Goal: Transaction & Acquisition: Purchase product/service

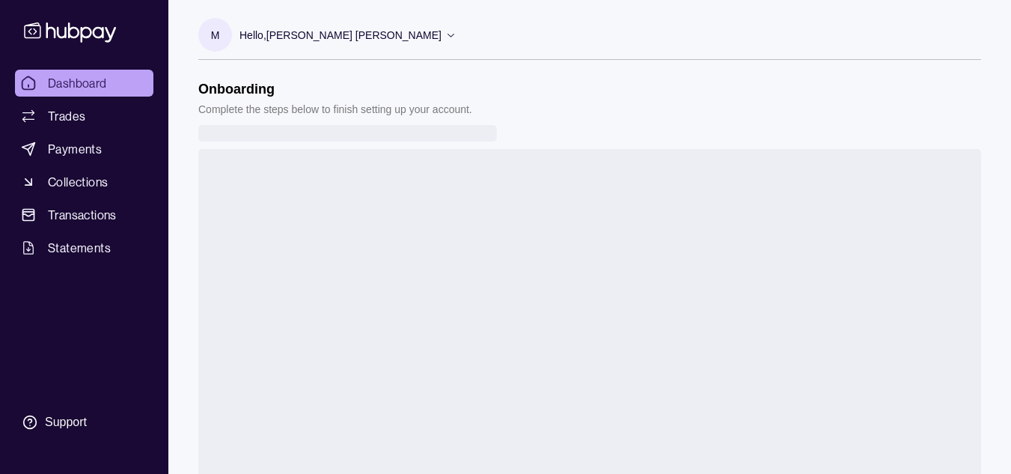
click at [101, 89] on span "Dashboard" at bounding box center [77, 83] width 59 height 18
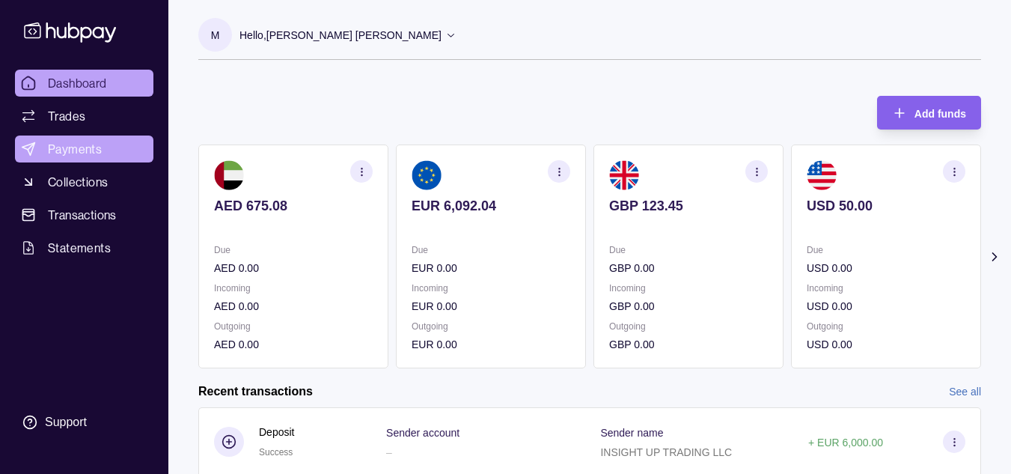
click at [71, 152] on span "Payments" at bounding box center [75, 149] width 54 height 18
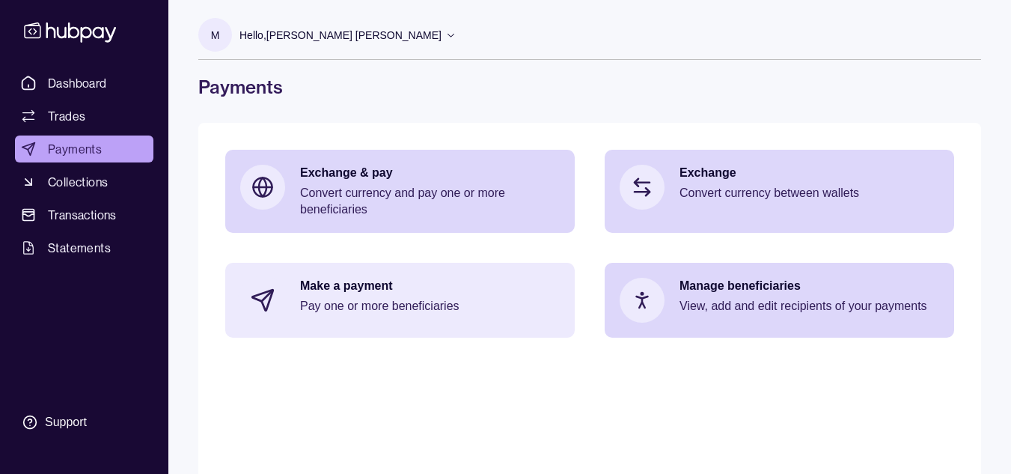
click at [354, 286] on p "Make a payment" at bounding box center [430, 286] width 260 height 16
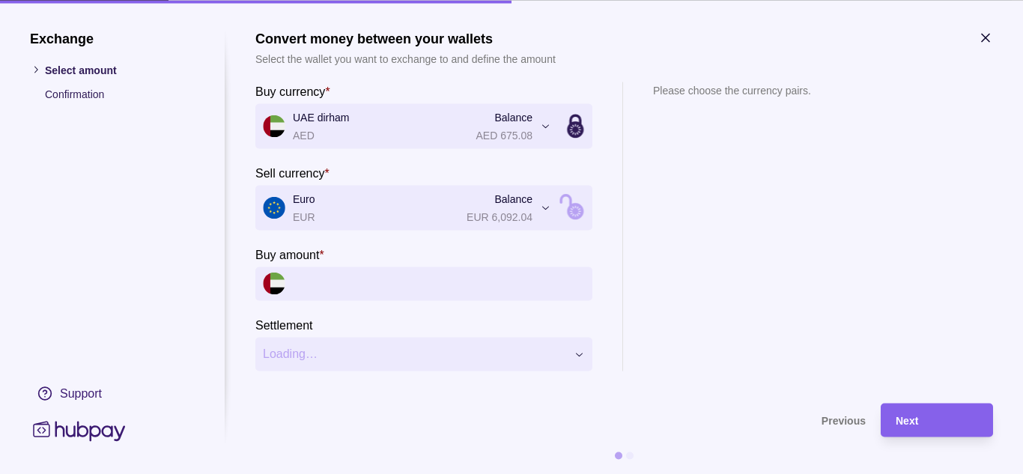
click at [572, 206] on icon at bounding box center [575, 211] width 16 height 16
click at [338, 286] on input "Sell amount *" at bounding box center [439, 283] width 292 height 34
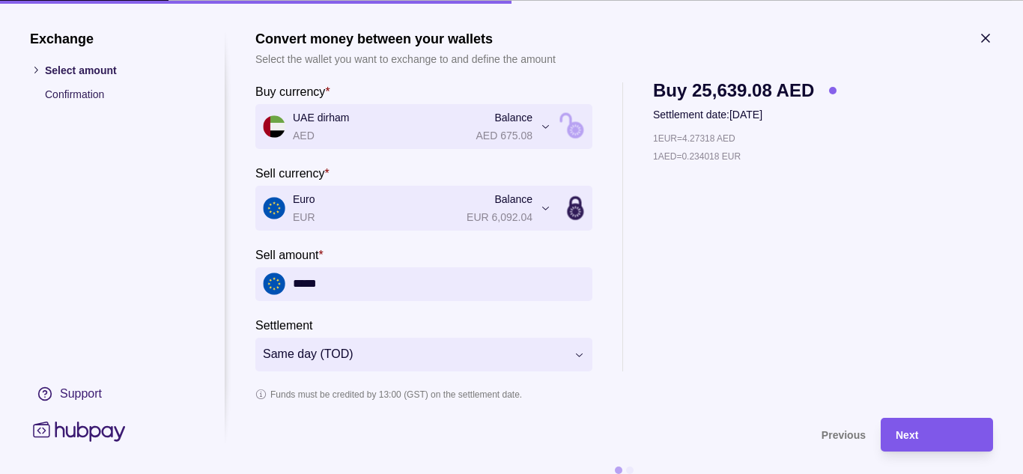
type input "*****"
click at [910, 427] on div "Next" at bounding box center [936, 434] width 82 height 18
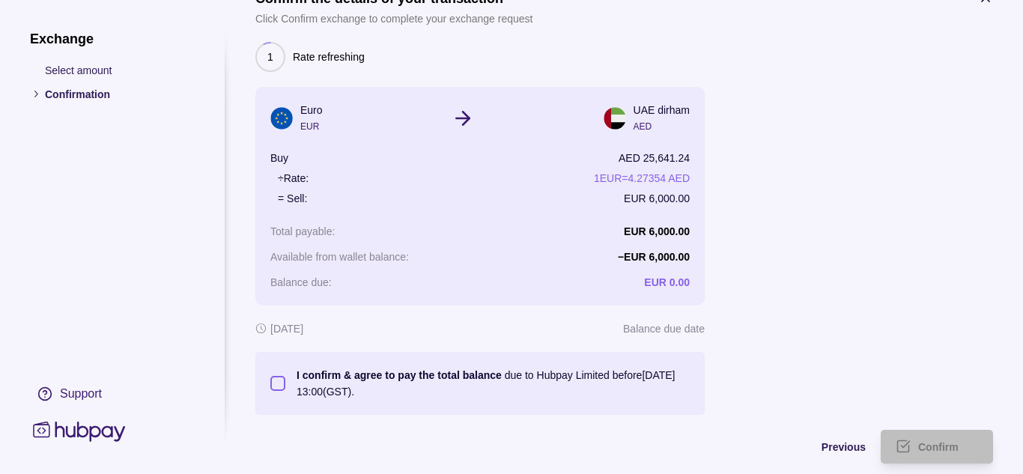
scroll to position [78, 0]
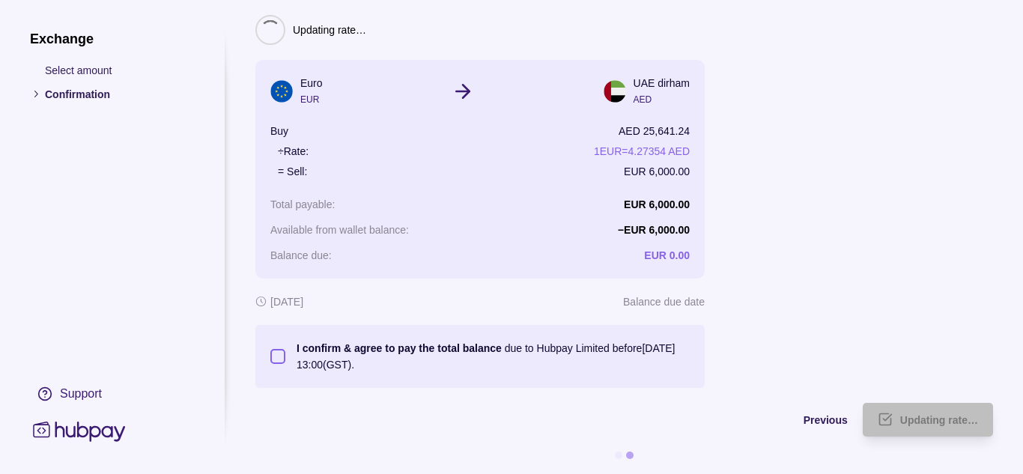
click at [275, 349] on button "I confirm & agree to pay the total balance due to Hubpay Limited before [DATE] …" at bounding box center [277, 356] width 15 height 15
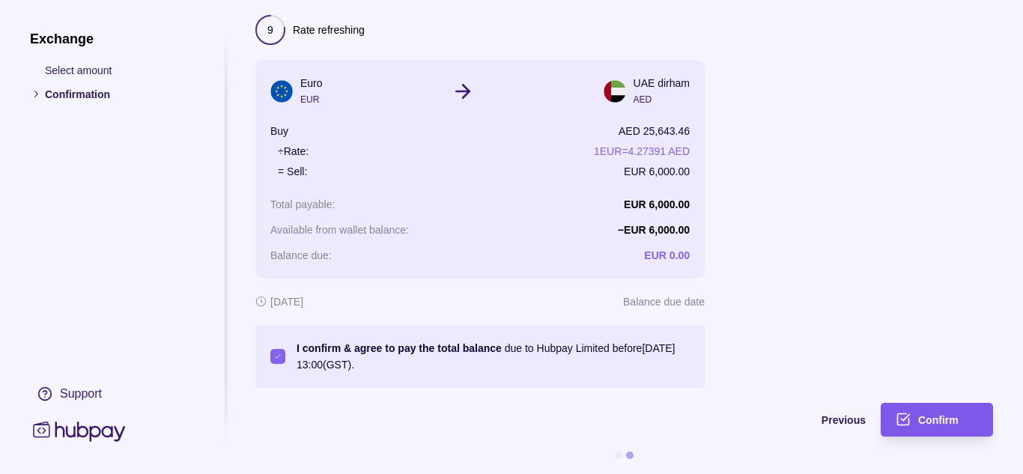
click at [930, 415] on span "Confirm" at bounding box center [938, 421] width 40 height 12
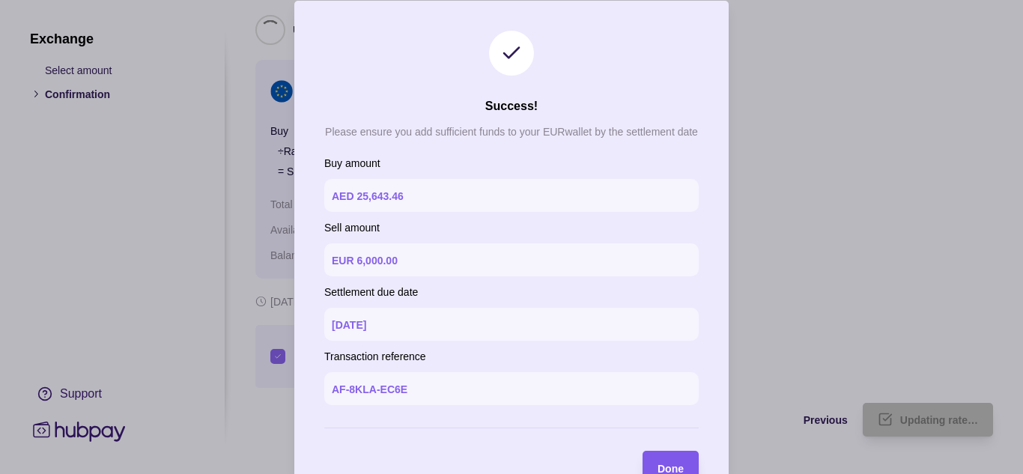
click at [662, 457] on div "Done" at bounding box center [659, 467] width 49 height 34
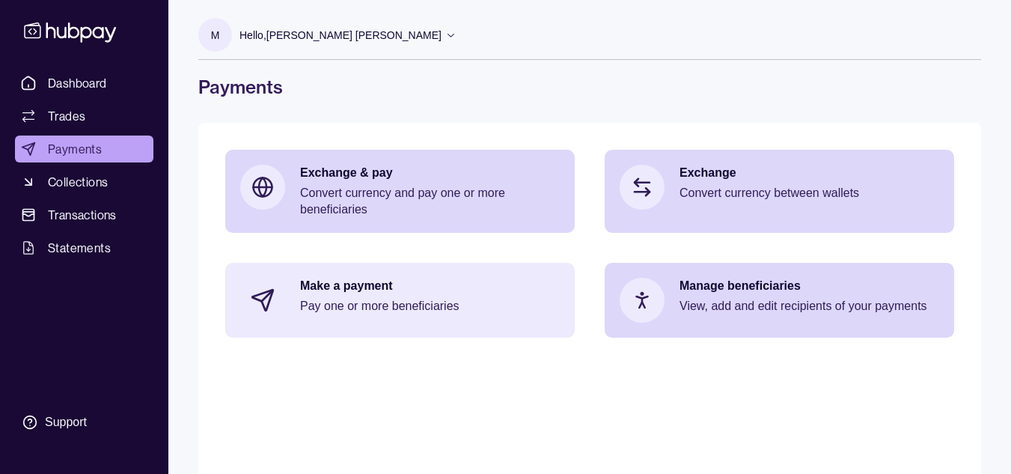
click at [372, 274] on div "Make a payment Pay one or more beneficiaries" at bounding box center [400, 300] width 350 height 75
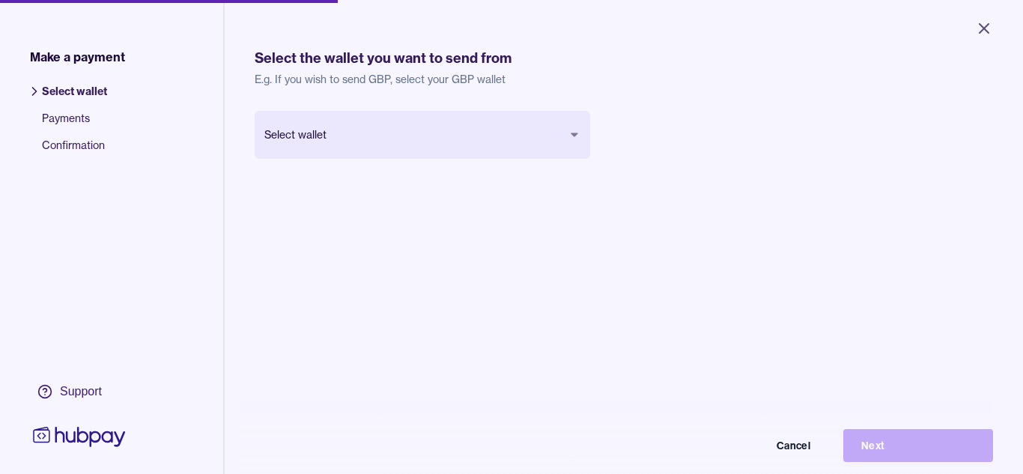
click at [509, 151] on body "Close Make a payment Select wallet Payments Confirmation Support Select the wal…" at bounding box center [511, 237] width 1023 height 474
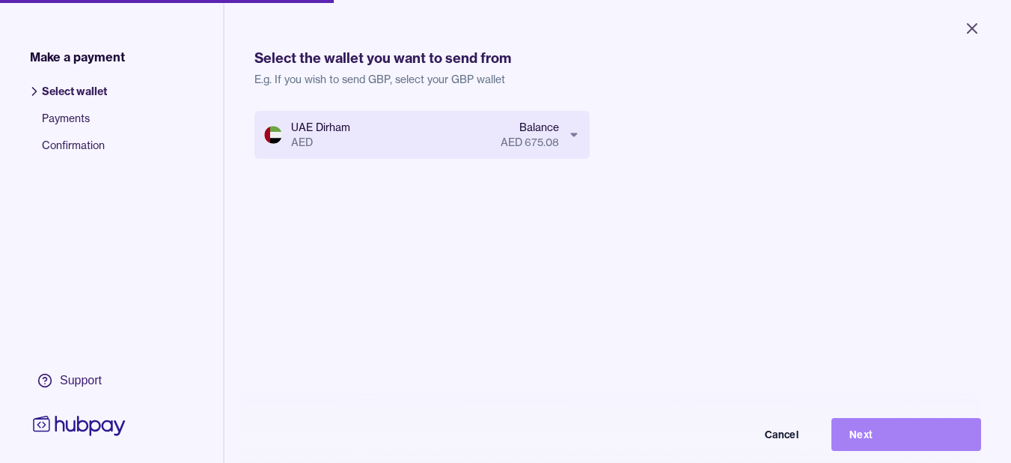
click at [898, 451] on button "Next" at bounding box center [907, 434] width 150 height 33
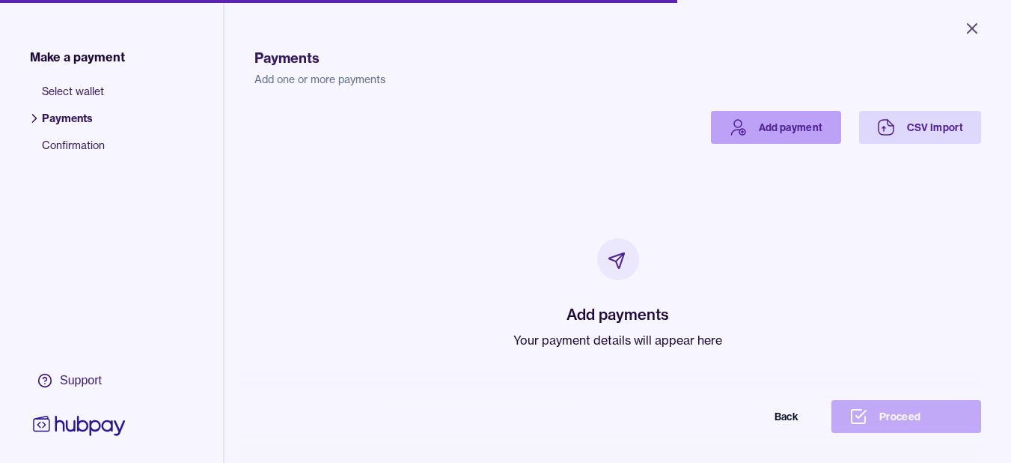
click at [785, 130] on link "Add payment" at bounding box center [776, 127] width 130 height 33
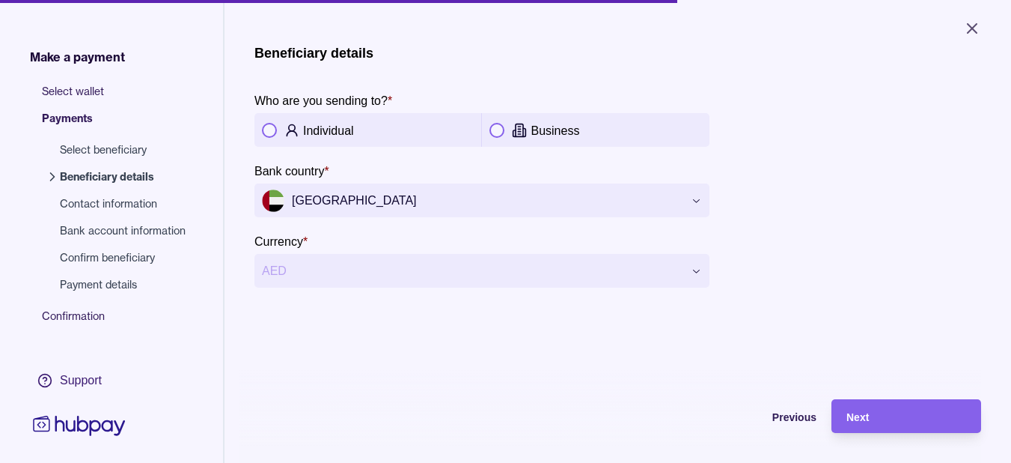
click at [502, 127] on button "button" at bounding box center [497, 130] width 15 height 15
click at [873, 433] on div "Next" at bounding box center [895, 416] width 142 height 34
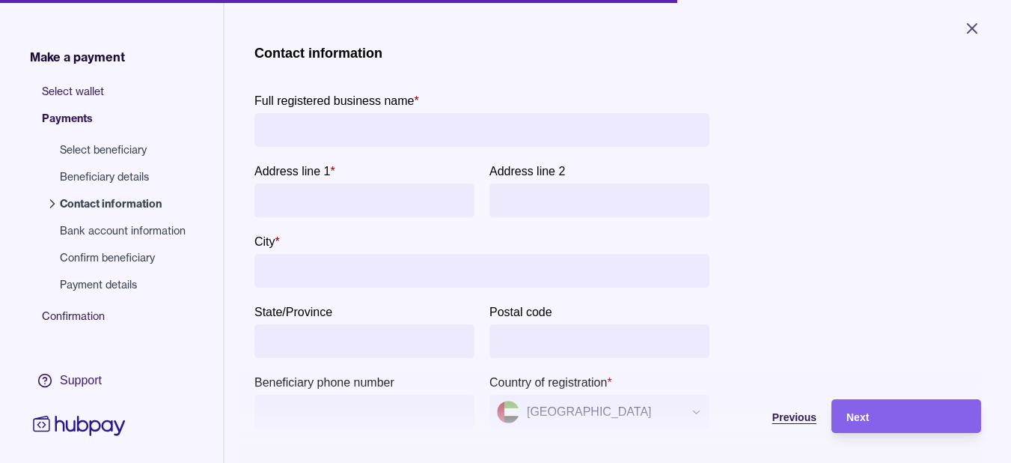
click at [793, 423] on span "Previous" at bounding box center [795, 417] width 44 height 12
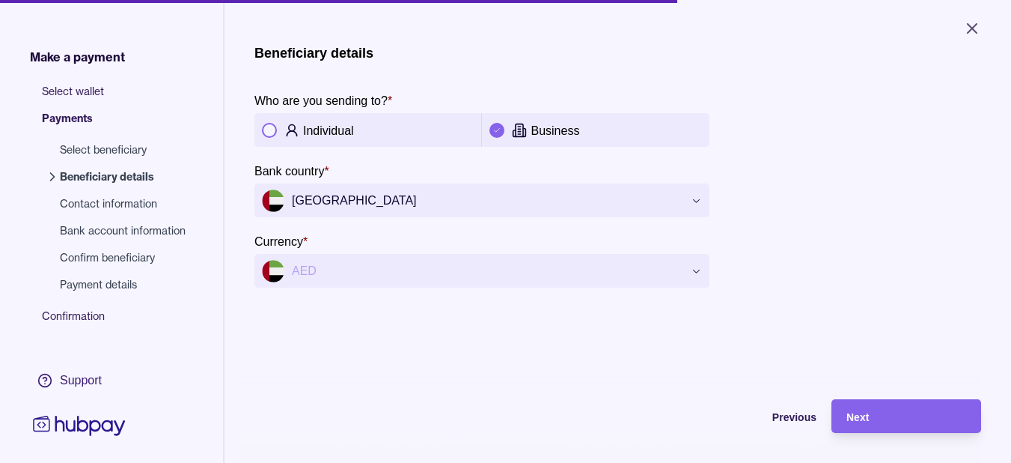
click at [793, 423] on span "Previous" at bounding box center [795, 417] width 44 height 12
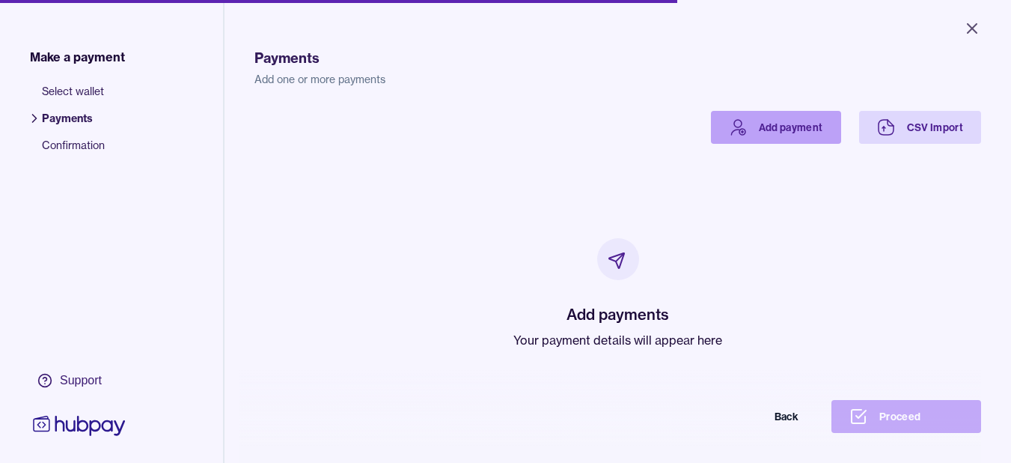
click at [790, 134] on link "Add payment" at bounding box center [776, 127] width 130 height 33
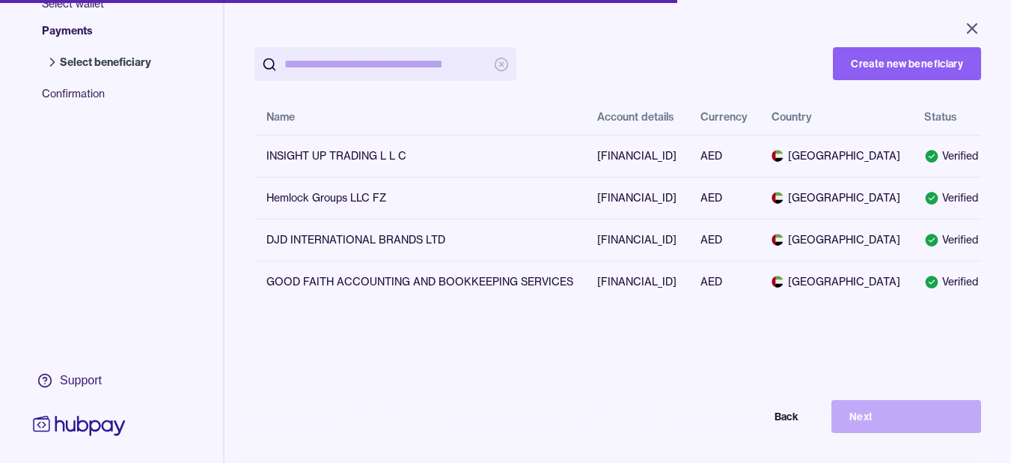
scroll to position [86, 0]
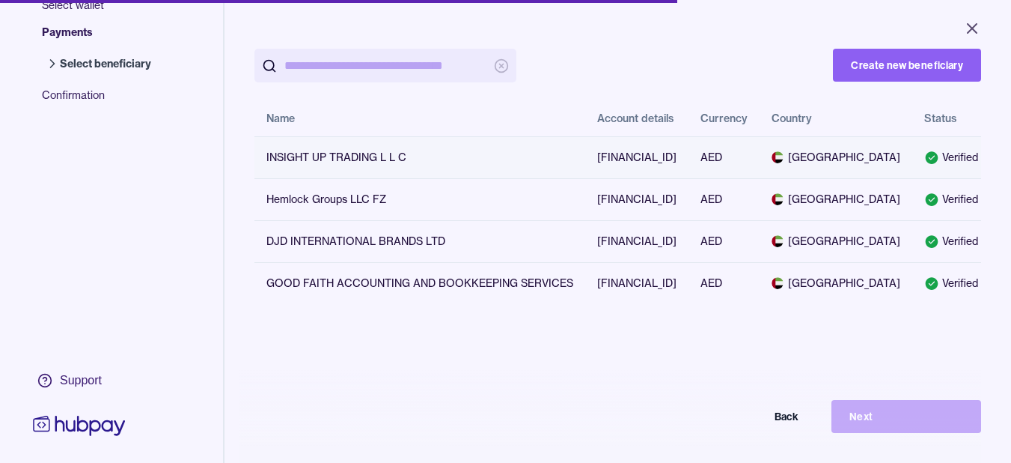
click at [680, 178] on td "[FINANCIAL_ID]" at bounding box center [636, 157] width 103 height 42
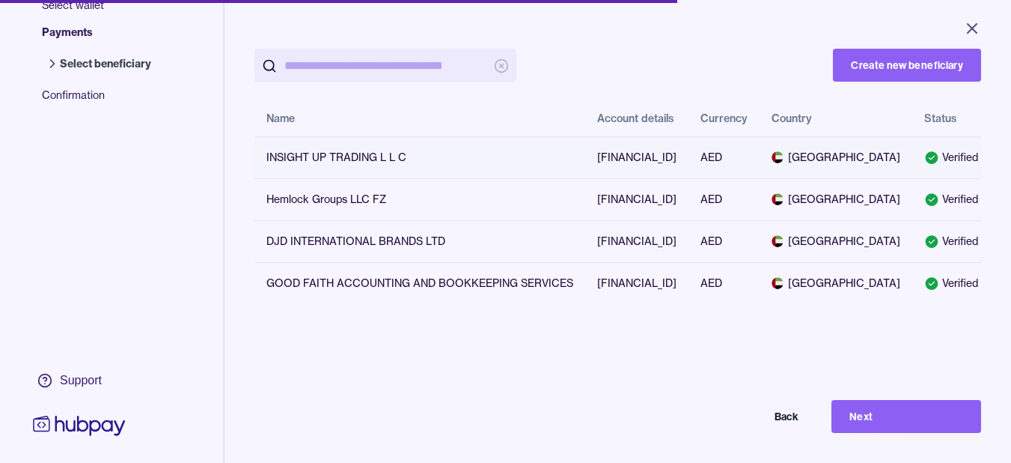
scroll to position [0, 47]
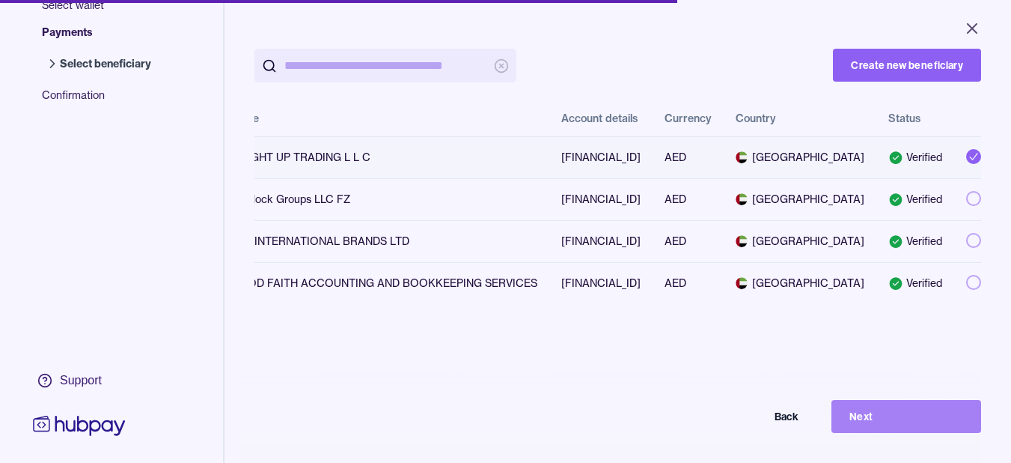
click at [907, 431] on button "Next" at bounding box center [907, 416] width 150 height 33
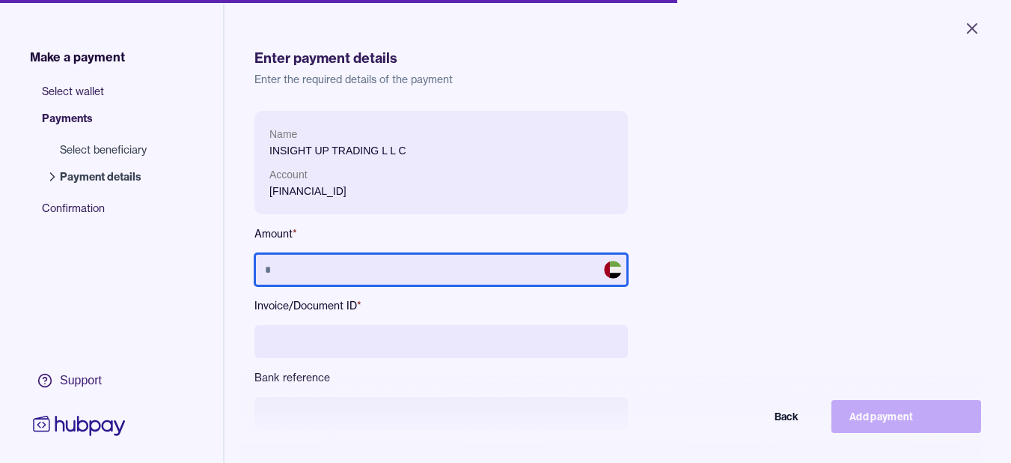
click at [383, 271] on input "text" at bounding box center [442, 269] width 374 height 33
type input "******"
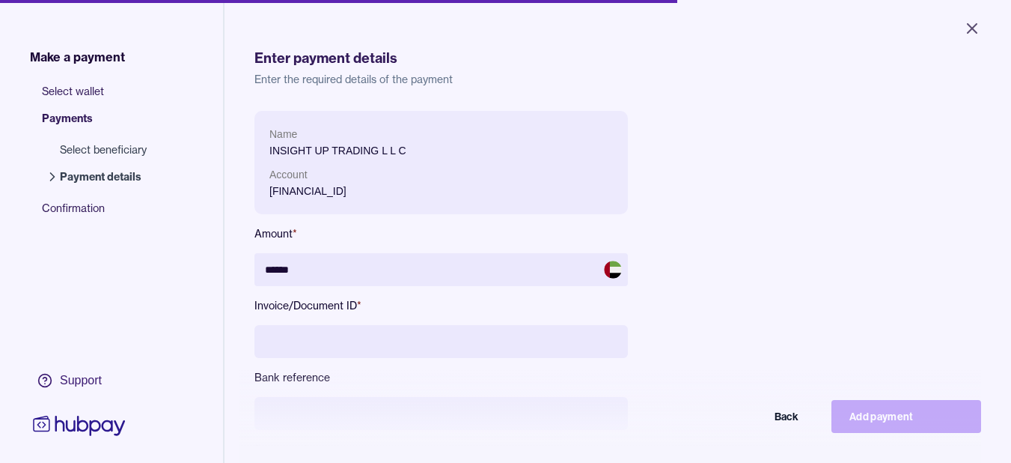
click at [300, 335] on input at bounding box center [442, 341] width 374 height 33
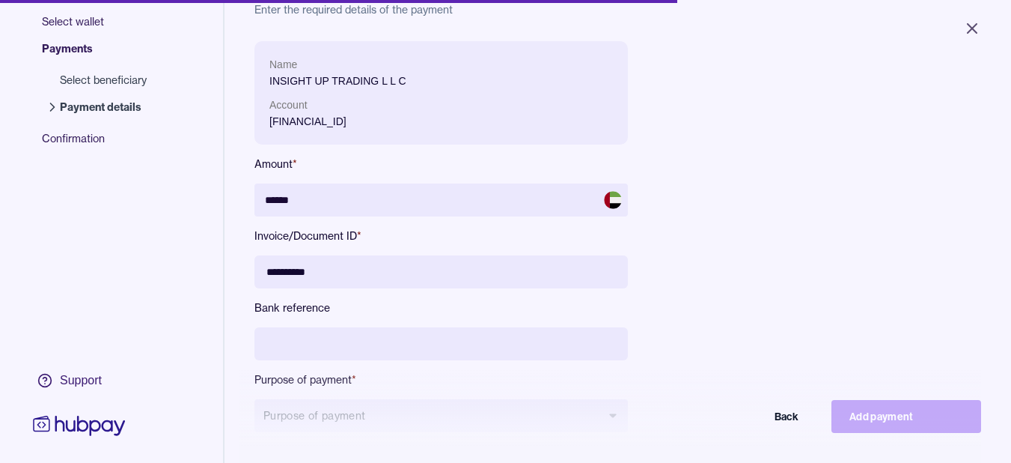
scroll to position [125, 0]
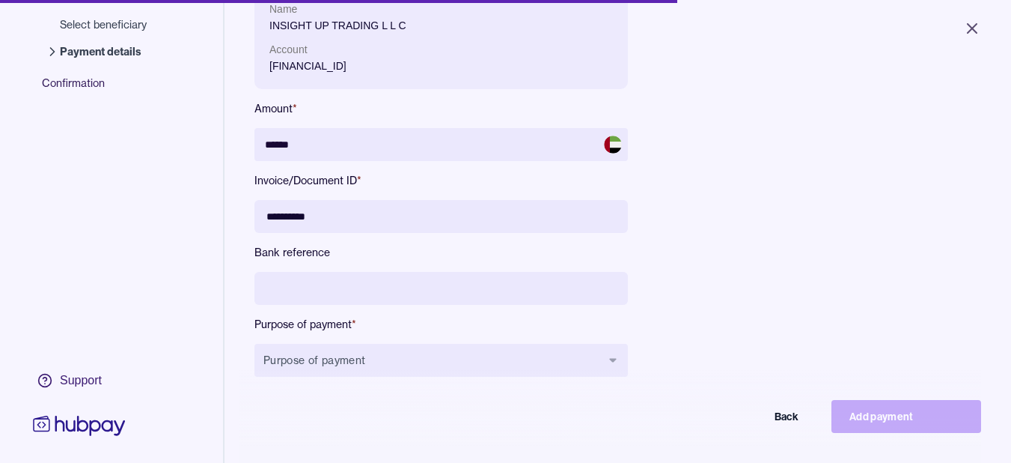
drag, startPoint x: 341, startPoint y: 211, endPoint x: 237, endPoint y: 207, distance: 104.1
click at [237, 207] on div "**********" at bounding box center [618, 170] width 787 height 591
type input "**********"
click at [292, 279] on input at bounding box center [442, 288] width 374 height 33
paste input "**********"
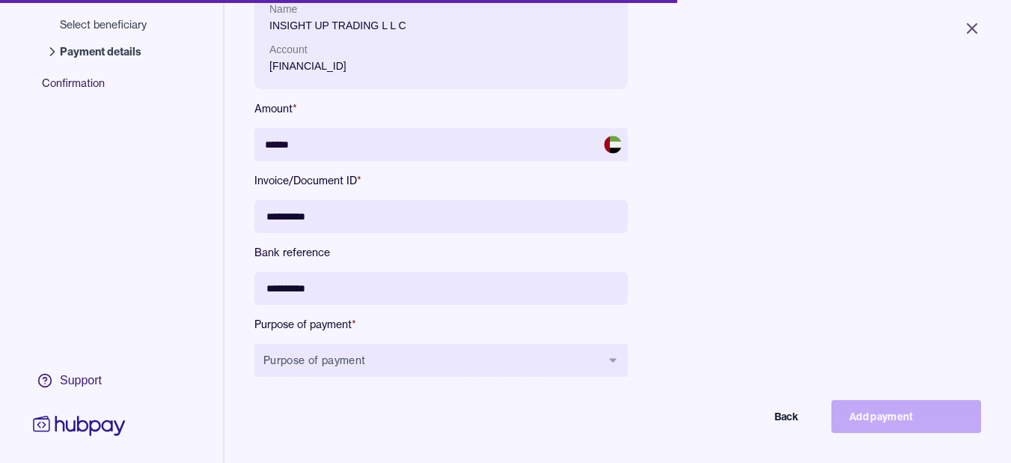
type input "**********"
click at [773, 278] on div "**********" at bounding box center [590, 193] width 671 height 415
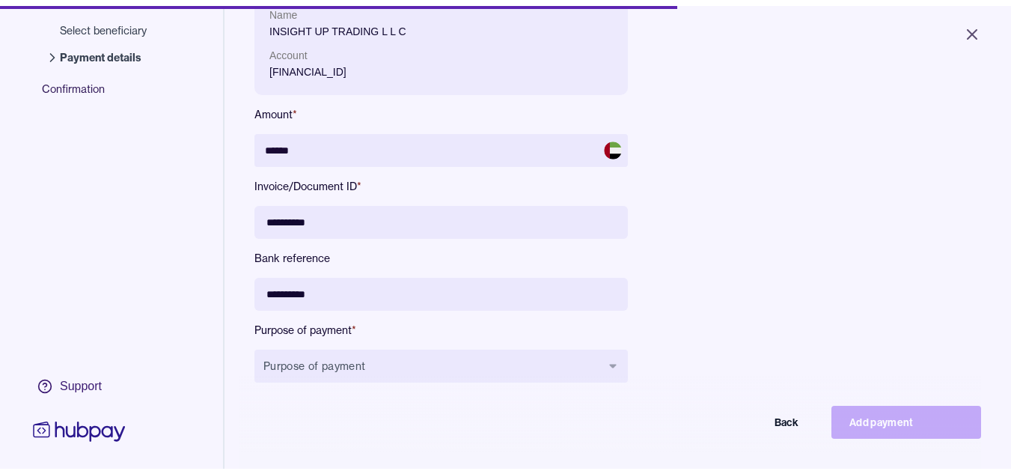
scroll to position [201, 0]
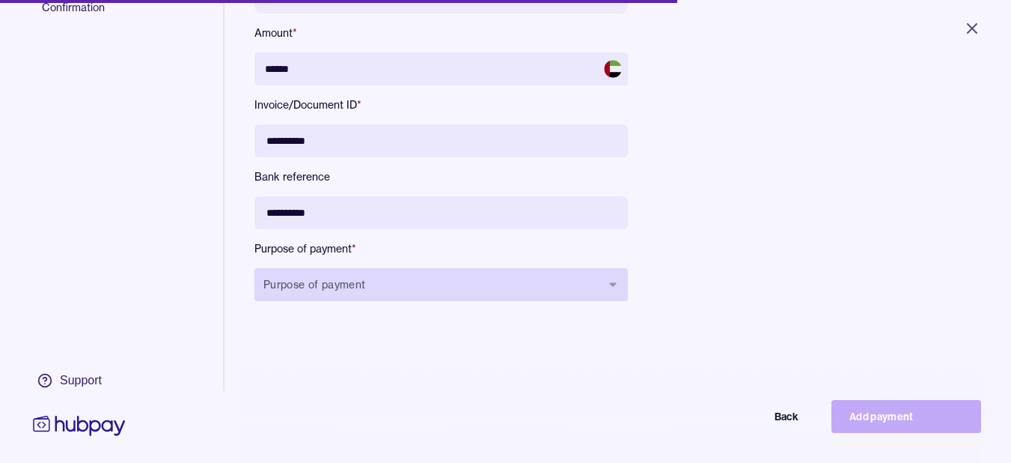
click at [602, 292] on button "Purpose of payment" at bounding box center [442, 284] width 374 height 33
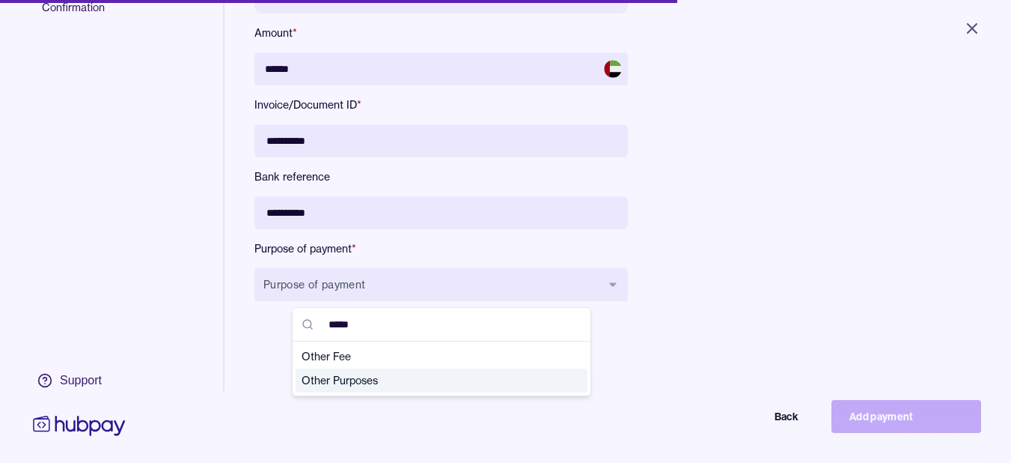
type input "*****"
click at [431, 380] on span "Other Purposes" at bounding box center [433, 380] width 262 height 15
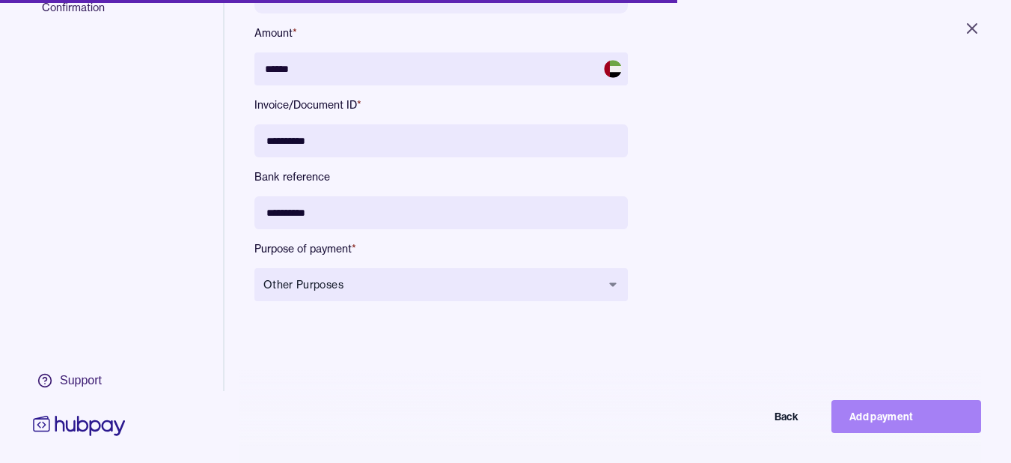
click at [874, 421] on button "Add payment" at bounding box center [907, 416] width 150 height 33
type input "*****"
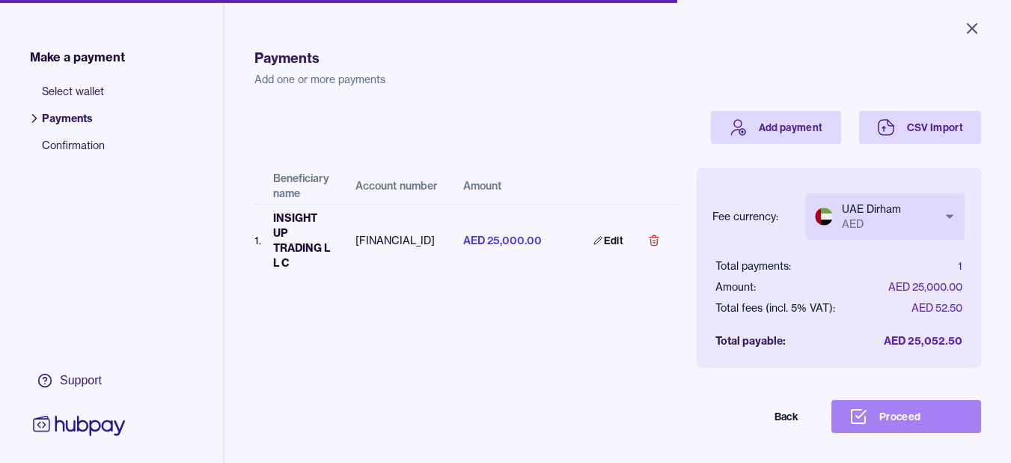
click at [930, 419] on button "Proceed" at bounding box center [907, 416] width 150 height 33
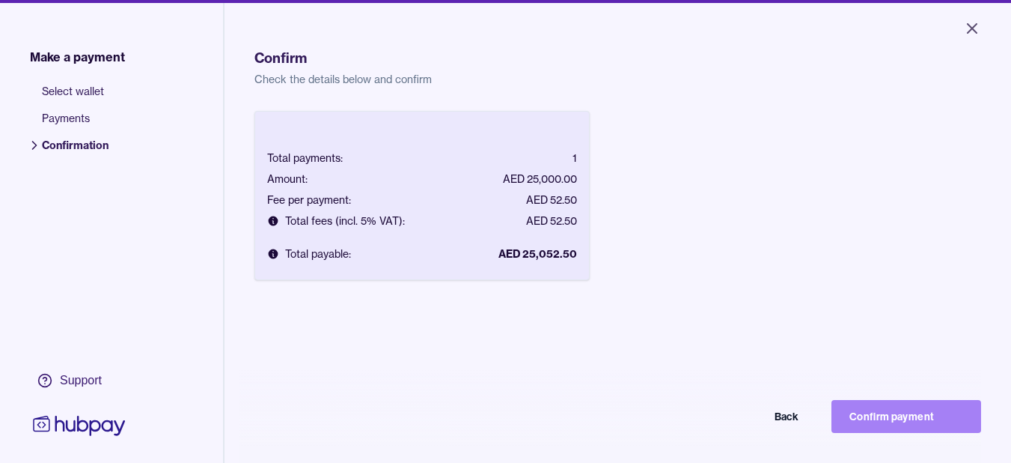
click at [921, 413] on button "Confirm payment" at bounding box center [907, 416] width 150 height 33
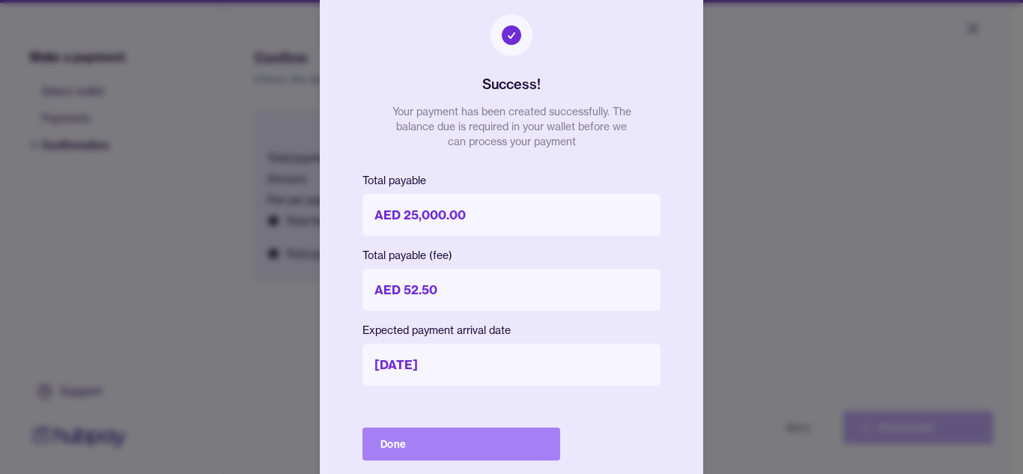
click at [450, 438] on button "Done" at bounding box center [461, 443] width 198 height 33
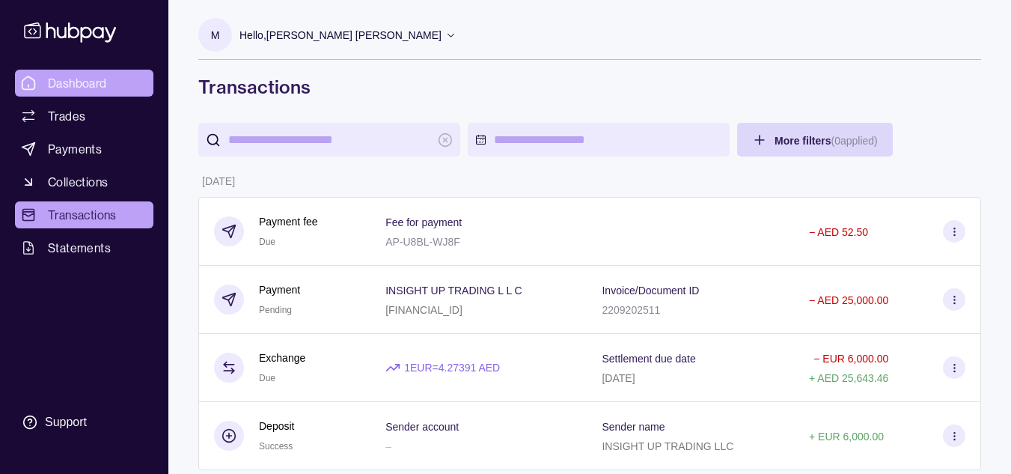
click at [80, 85] on span "Dashboard" at bounding box center [77, 83] width 59 height 18
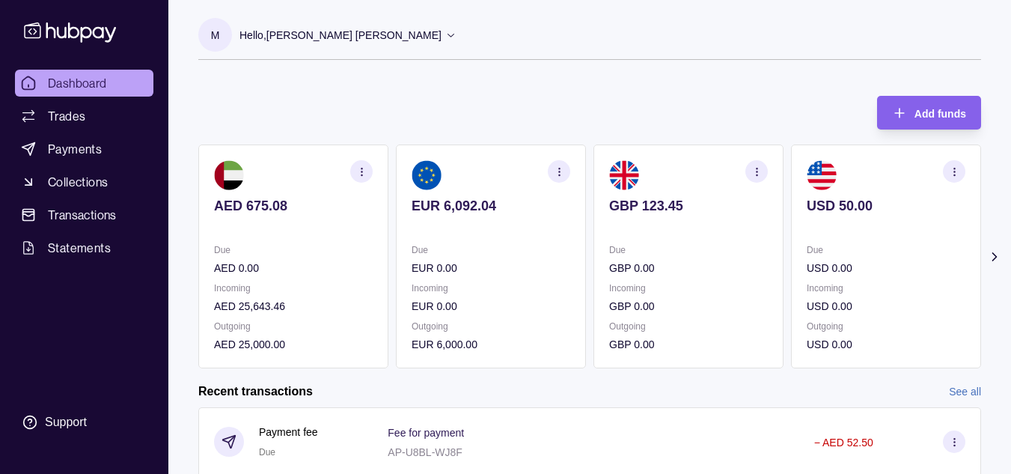
click at [445, 31] on icon at bounding box center [450, 34] width 11 height 11
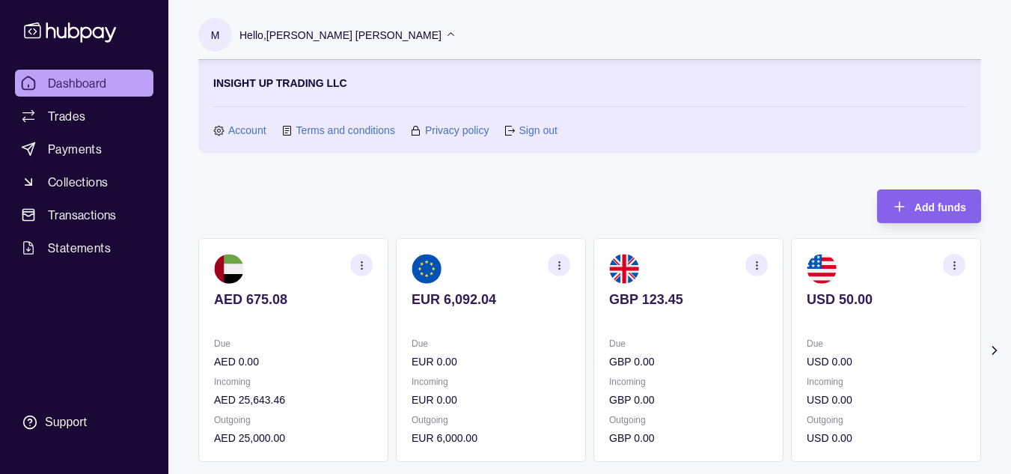
click at [521, 125] on link "Sign out" at bounding box center [538, 130] width 38 height 16
